Goal: Information Seeking & Learning: Learn about a topic

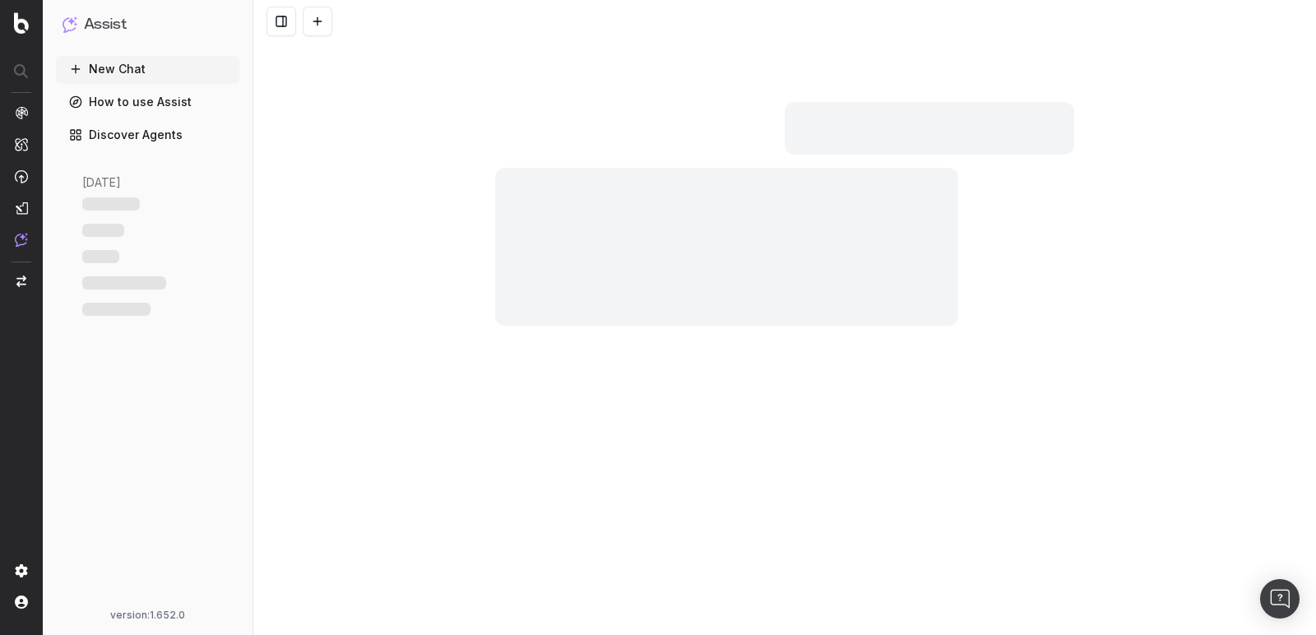
click at [123, 127] on link "Discover Agents" at bounding box center [147, 135] width 183 height 26
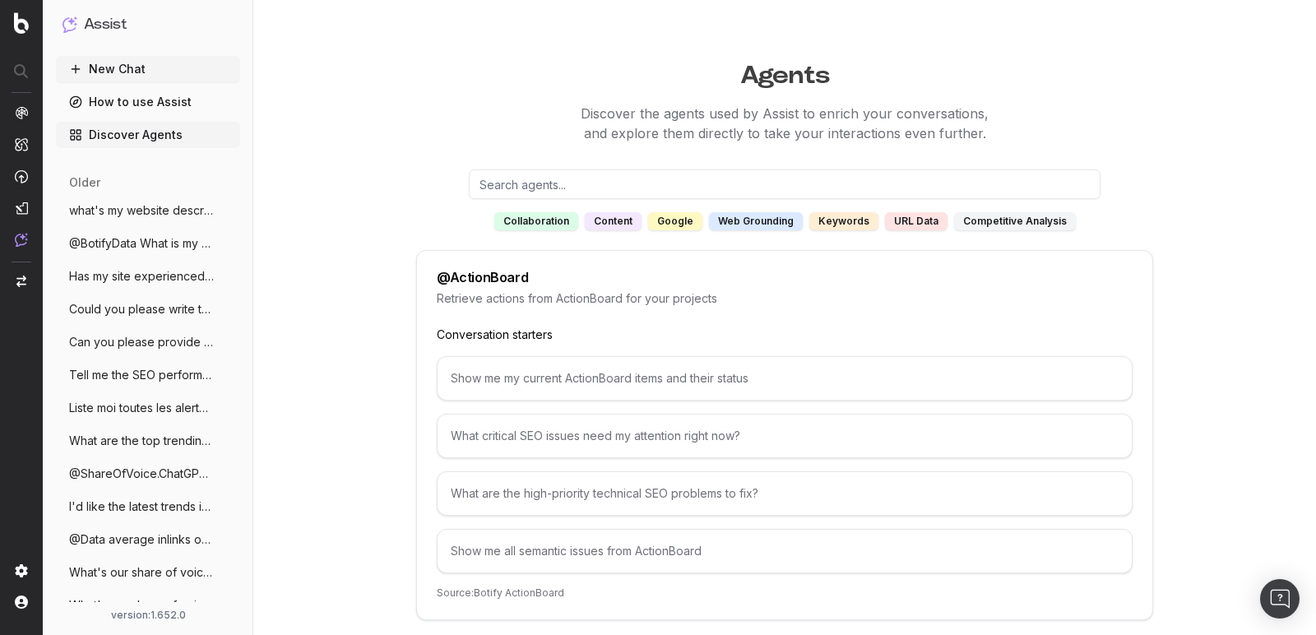
click at [682, 183] on input "text" at bounding box center [784, 184] width 631 height 30
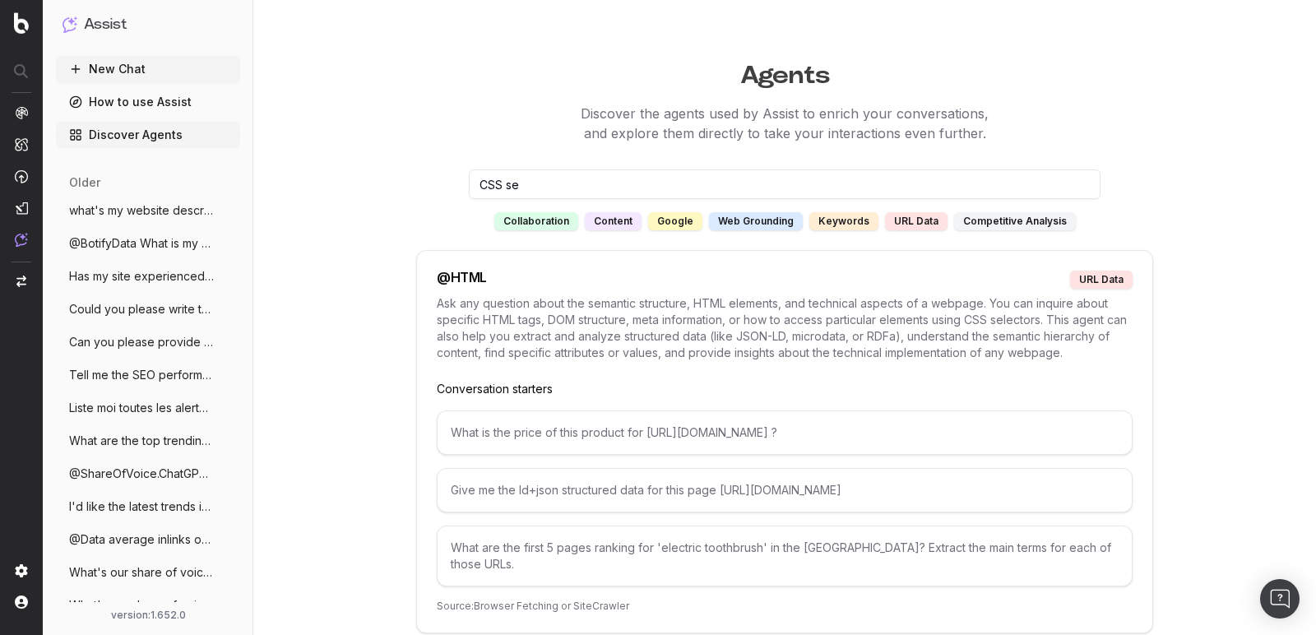
scroll to position [192, 0]
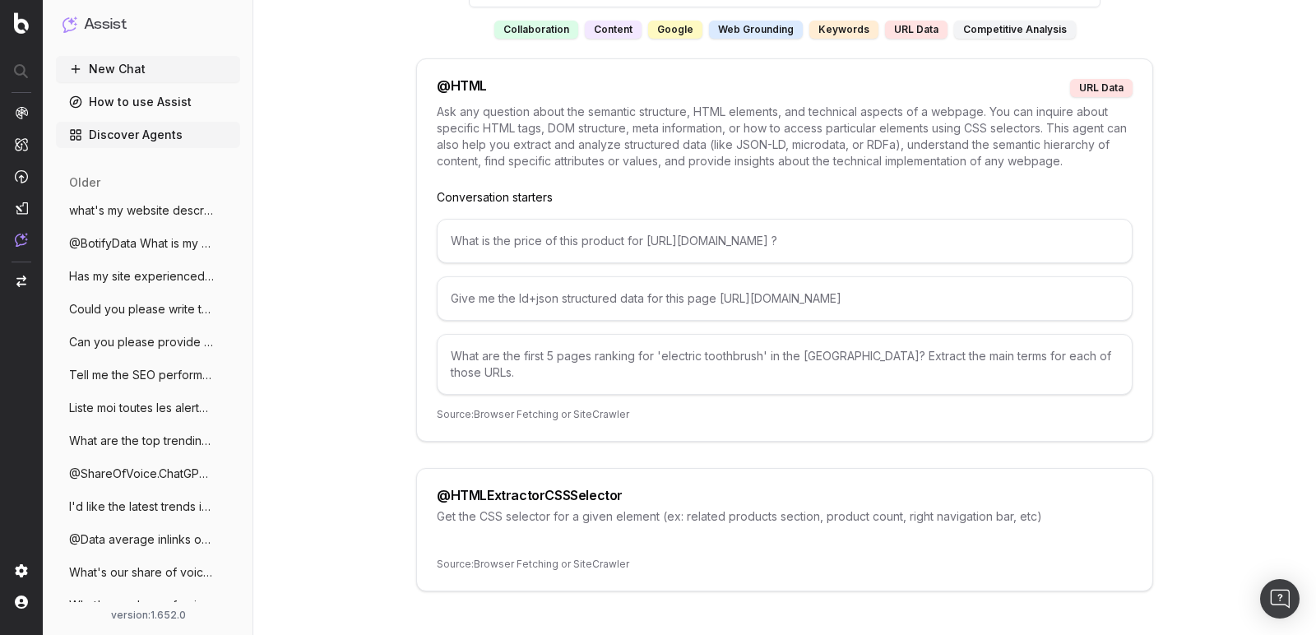
type input "CSS se"
click at [505, 488] on div "@ HTMLExtractorCSSSelector" at bounding box center [530, 494] width 186 height 13
click at [479, 508] on p "Get the CSS selector for a given element (ex: related products section, product…" at bounding box center [785, 516] width 696 height 16
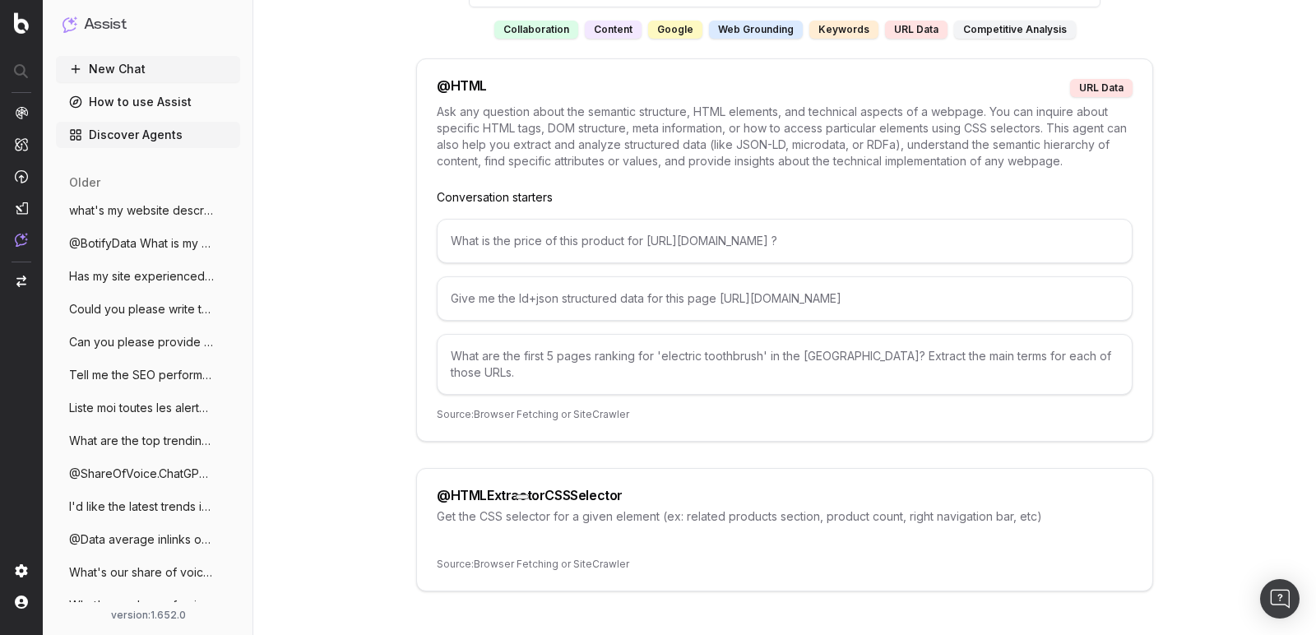
click at [479, 508] on p "Get the CSS selector for a given element (ex: related products section, product…" at bounding box center [785, 516] width 696 height 16
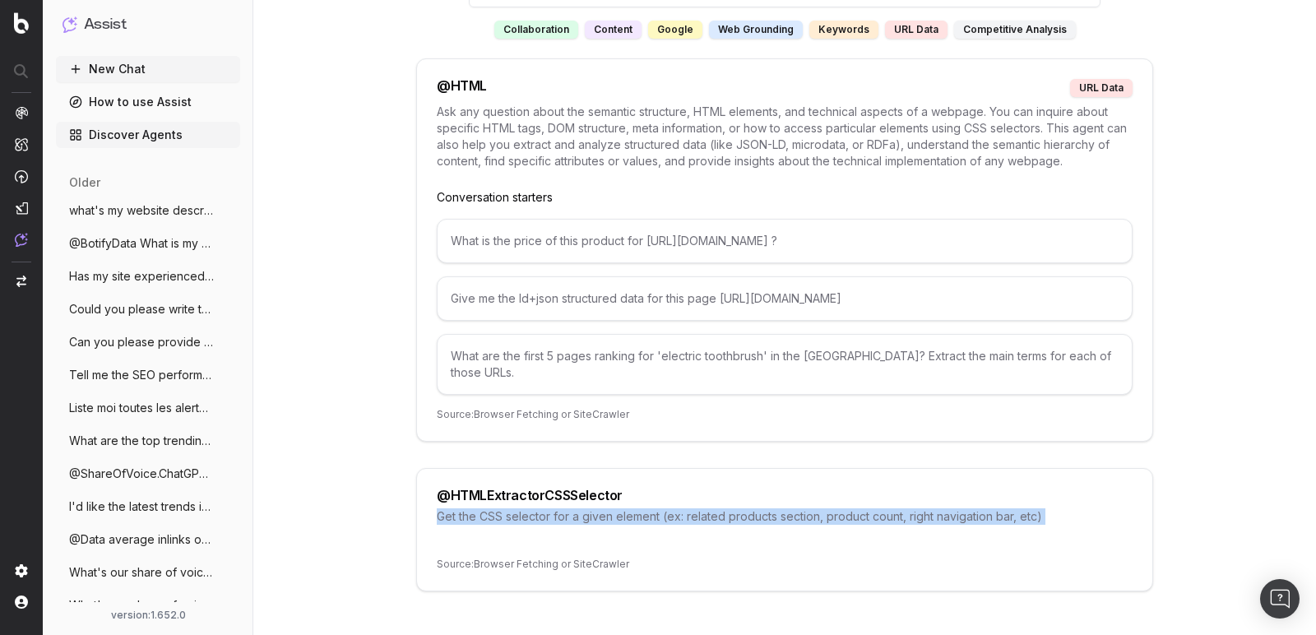
click at [553, 488] on div "@ HTMLExtractorCSSSelector" at bounding box center [530, 494] width 186 height 13
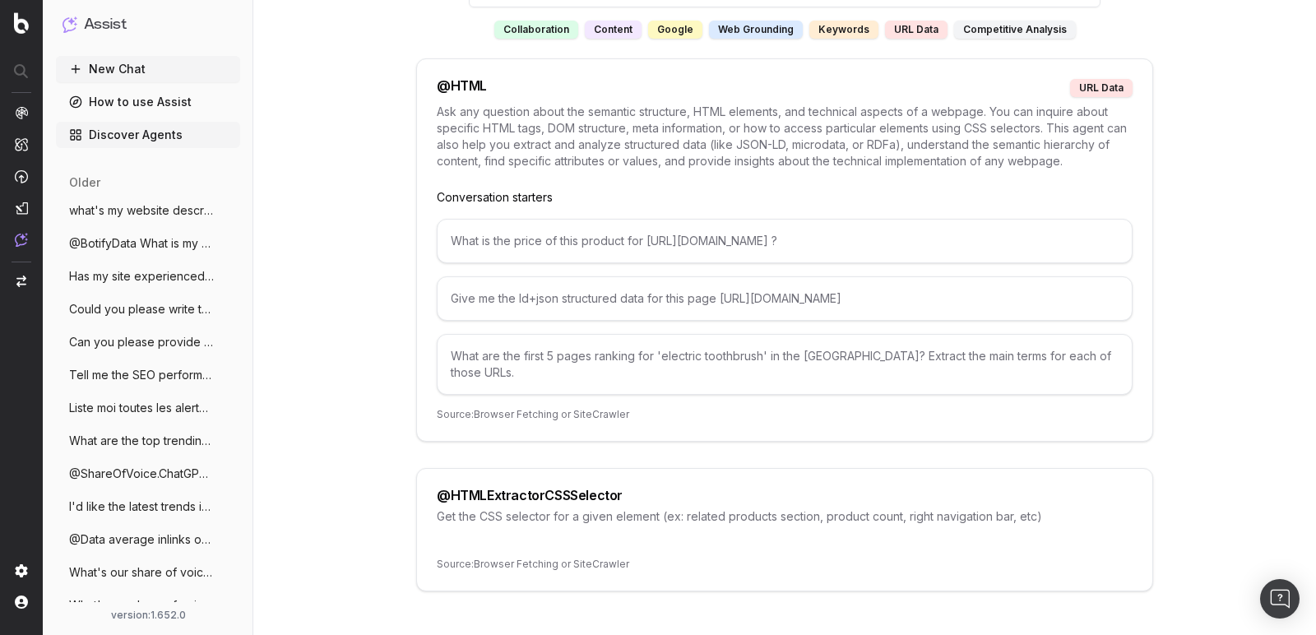
click at [553, 488] on div "@ HTMLExtractorCSSSelector" at bounding box center [530, 494] width 186 height 13
